Goal: Information Seeking & Learning: Find specific fact

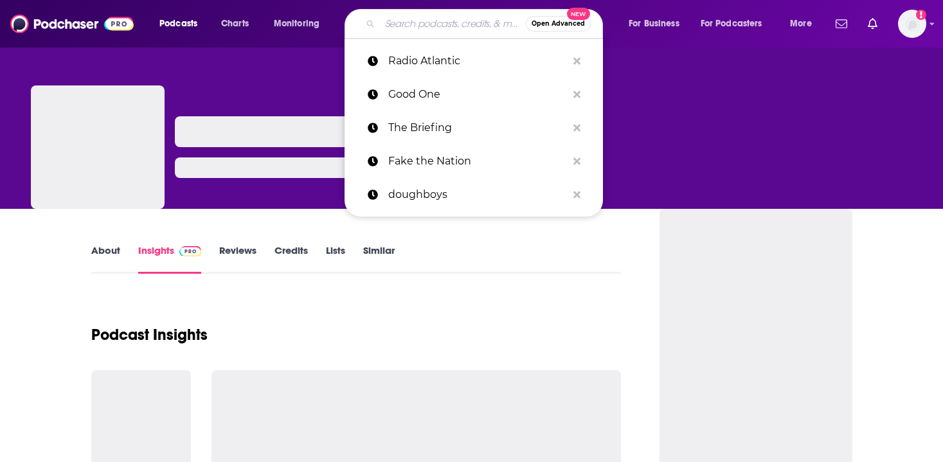
click at [418, 23] on input "Search podcasts, credits, & more..." at bounding box center [453, 24] width 146 height 21
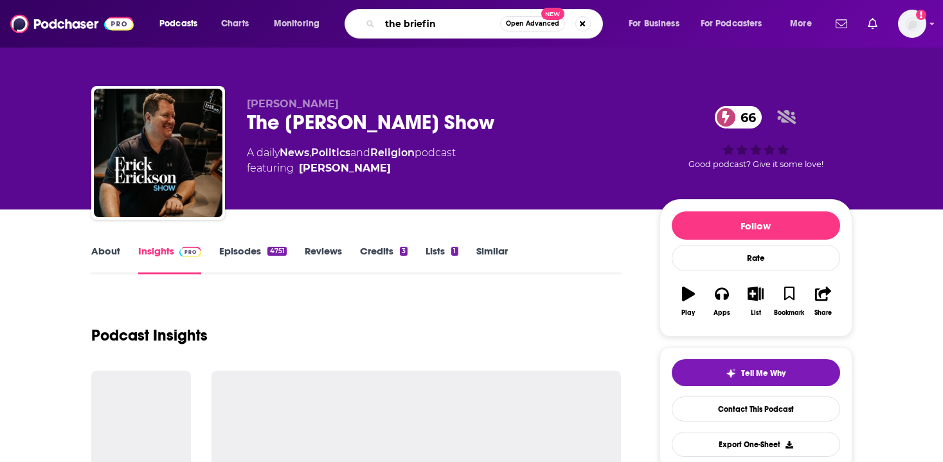
type input "the briefing"
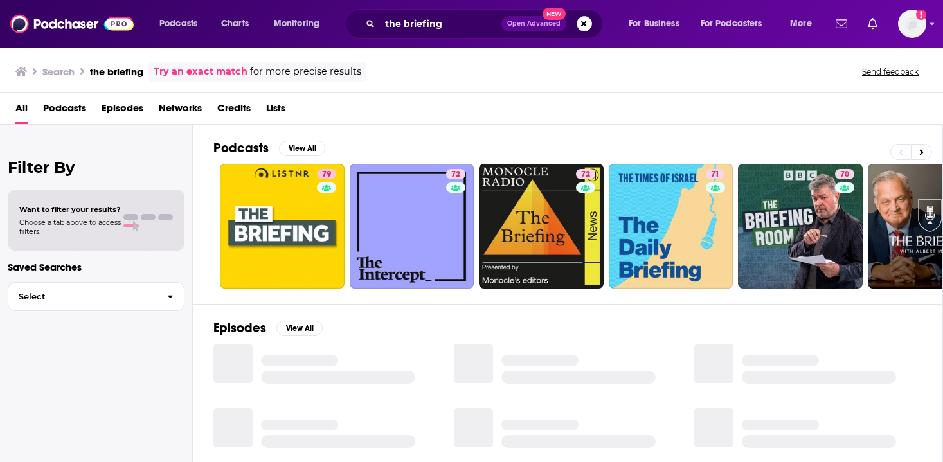
click at [208, 273] on div "Podcasts View All 79 72 72 71 70 80 75 39 + 2m Episodes View All Lists View All…" at bounding box center [568, 295] width 751 height 340
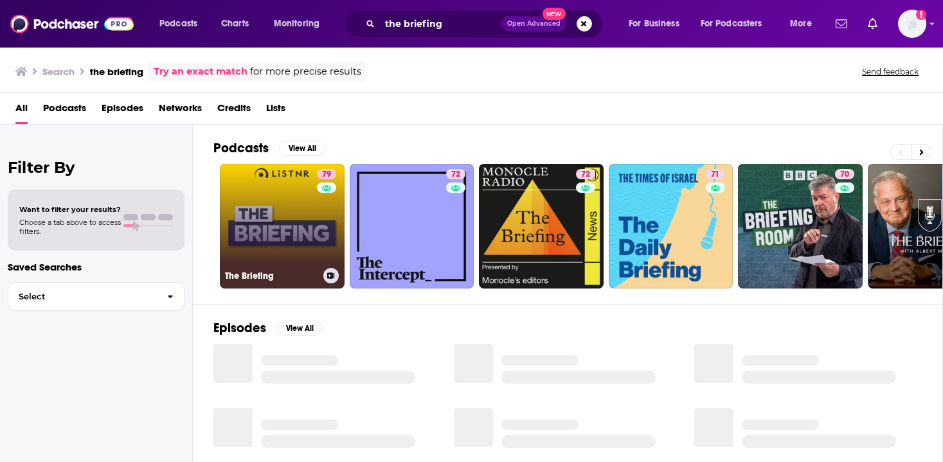
click at [248, 247] on link "79 The Briefing" at bounding box center [282, 226] width 125 height 125
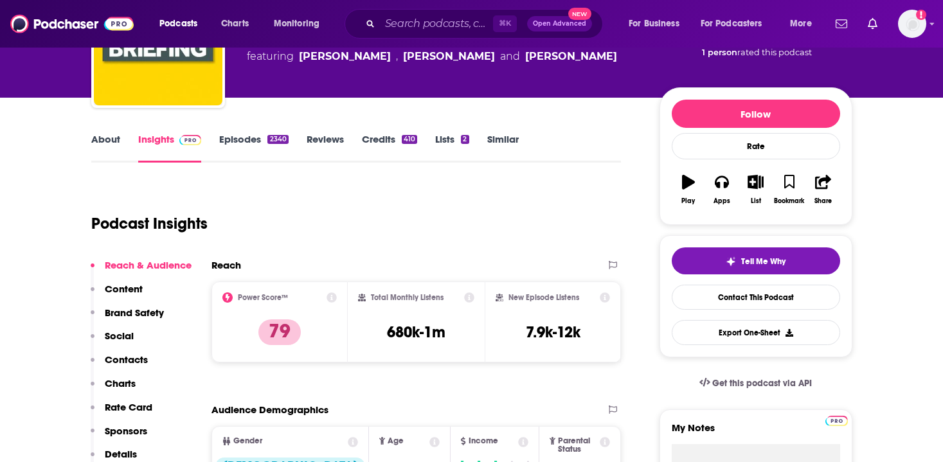
scroll to position [122, 0]
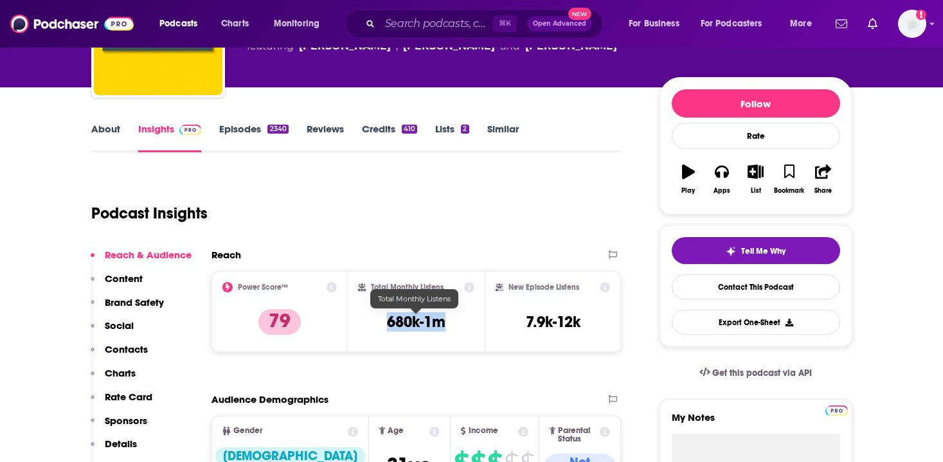
drag, startPoint x: 387, startPoint y: 328, endPoint x: 479, endPoint y: 326, distance: 92.6
click at [479, 326] on div "Total Monthly Listens 680k-1m" at bounding box center [416, 311] width 137 height 81
copy h3 "680k-1m"
